Goal: Check status: Check status

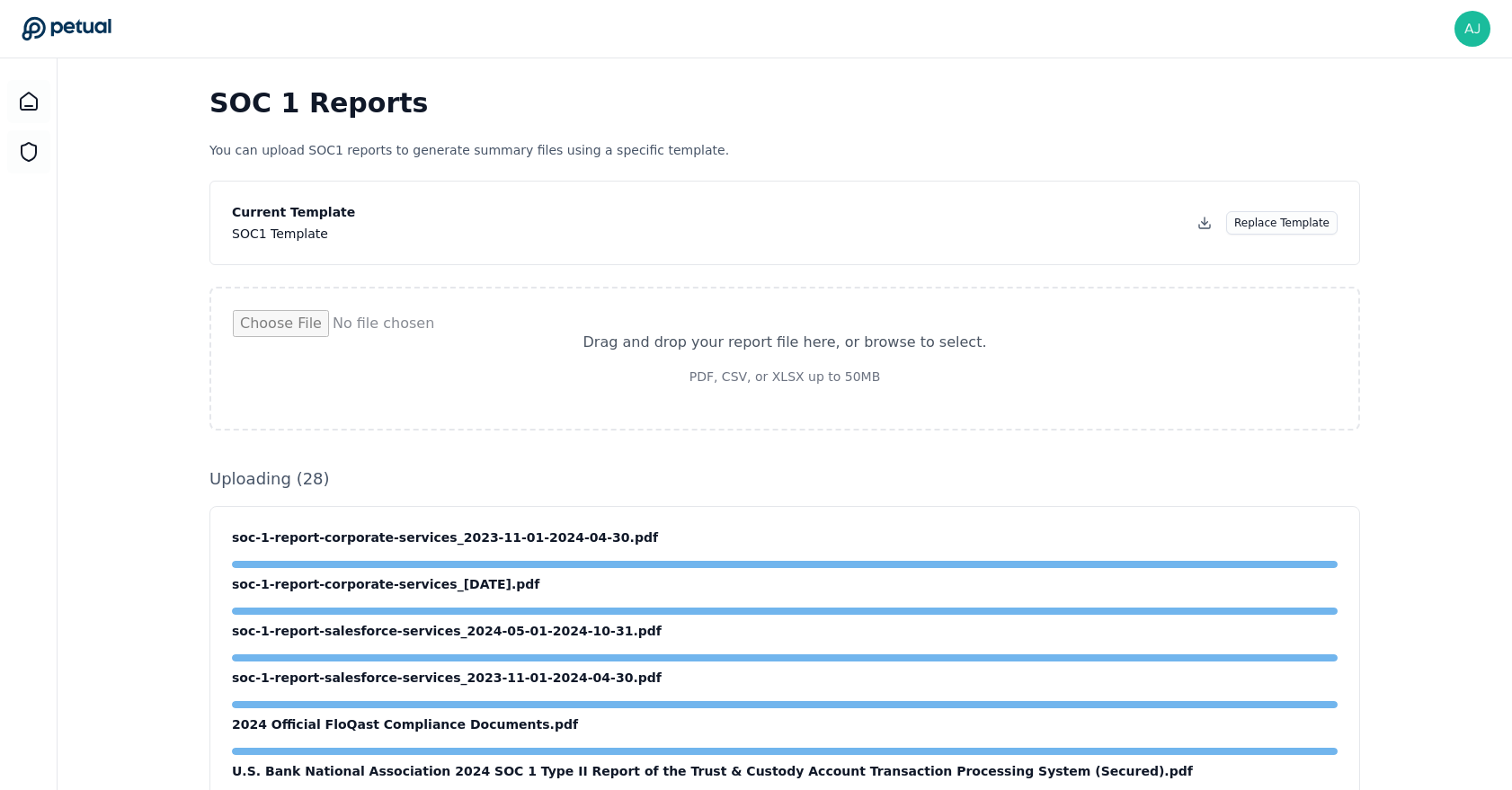
scroll to position [1378, 0]
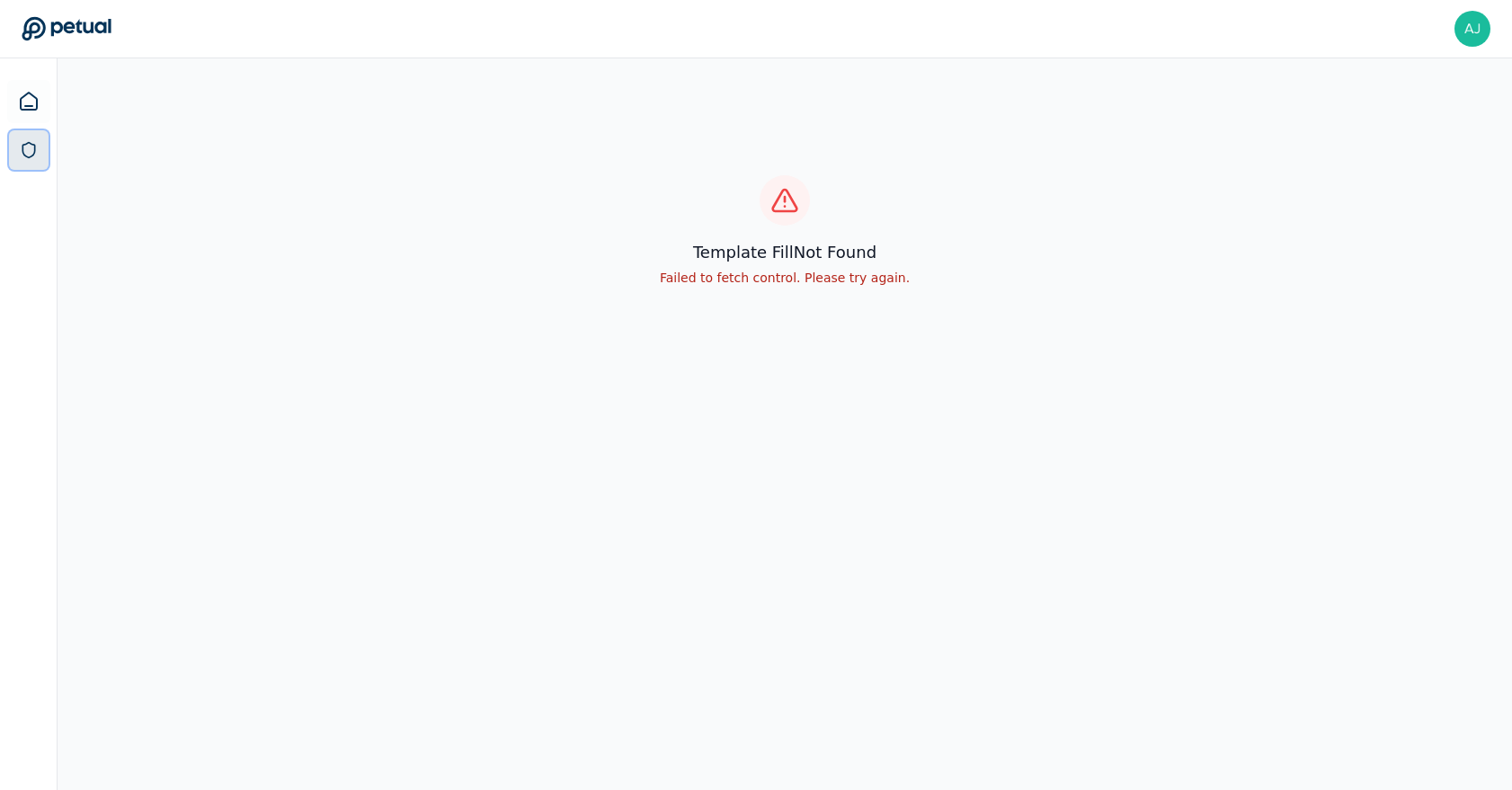
click at [26, 141] on icon at bounding box center [29, 150] width 18 height 18
